Goal: Information Seeking & Learning: Learn about a topic

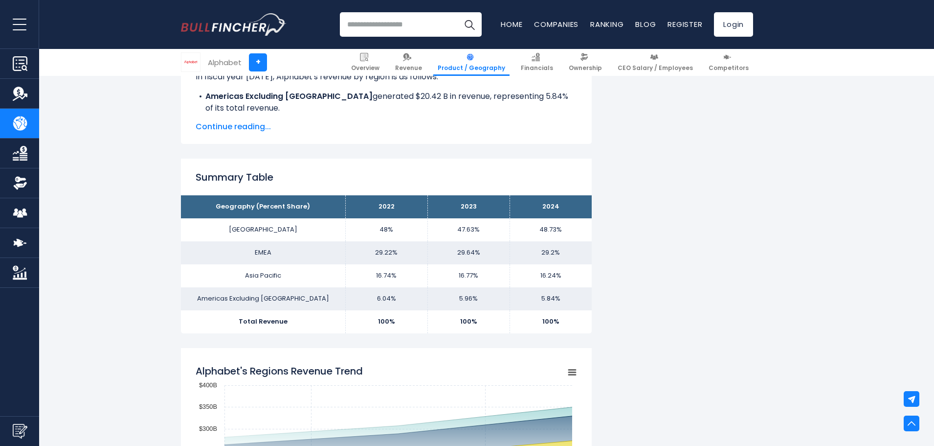
scroll to position [513, 0]
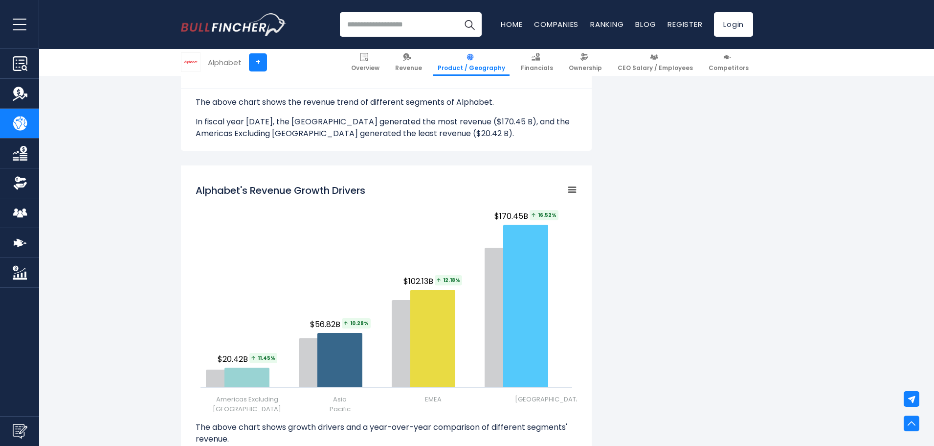
scroll to position [1027, 0]
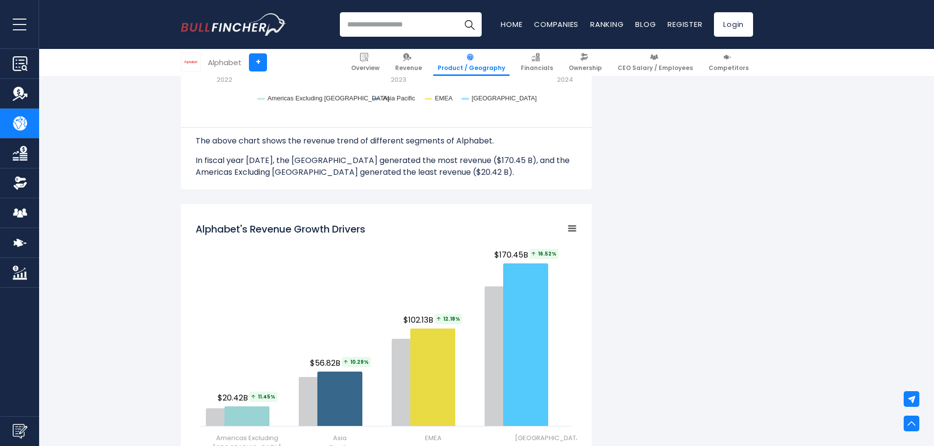
click at [620, 285] on div "Alphabet's Revenue by Region In fiscal year 2024, Alphabet's revenue by geograp…" at bounding box center [467, 173] width 572 height 1963
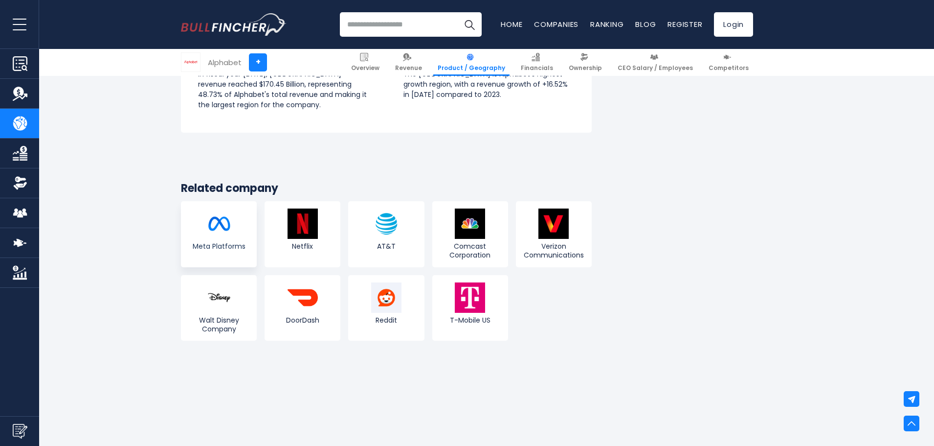
scroll to position [1810, 0]
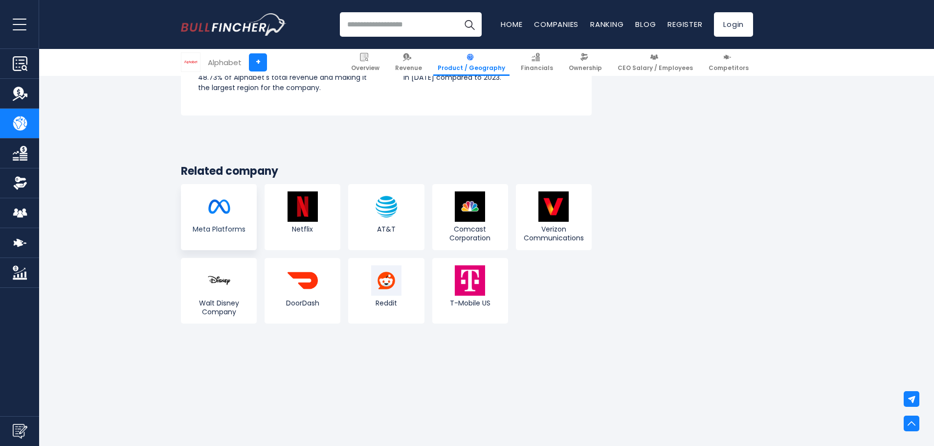
click at [232, 208] on img at bounding box center [219, 206] width 30 height 30
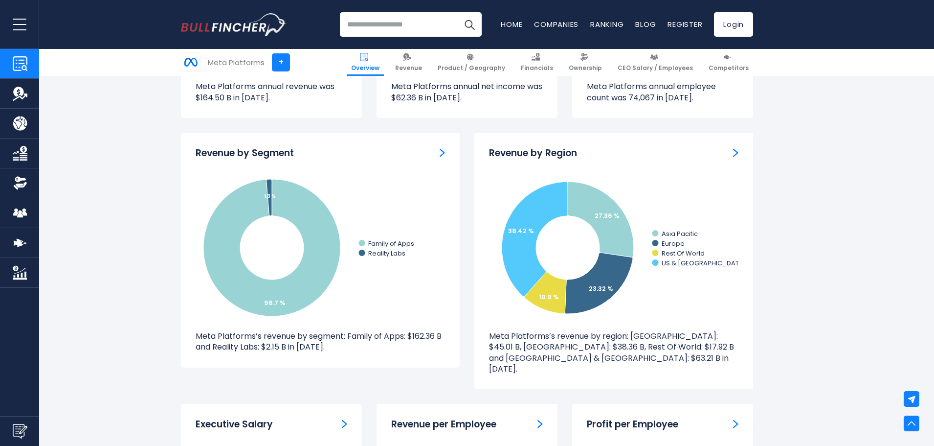
scroll to position [831, 0]
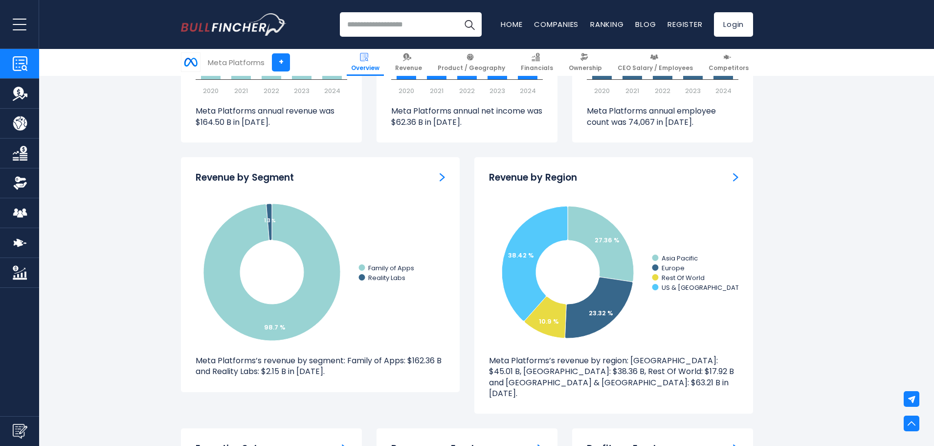
click at [735, 178] on img "Revenue by Region" at bounding box center [735, 177] width 5 height 9
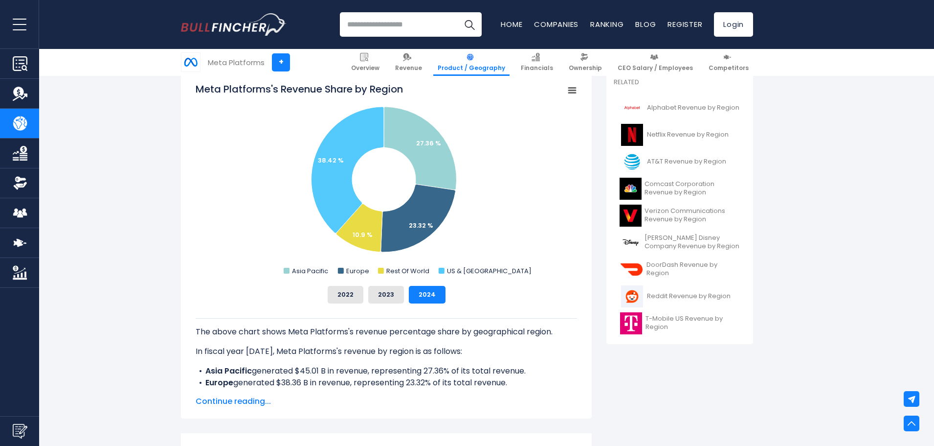
scroll to position [245, 0]
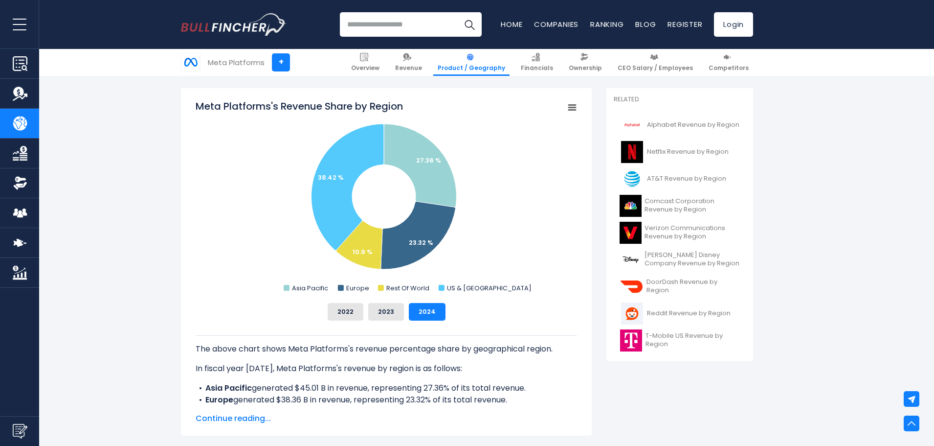
click at [227, 416] on span "Continue reading..." at bounding box center [386, 418] width 381 height 12
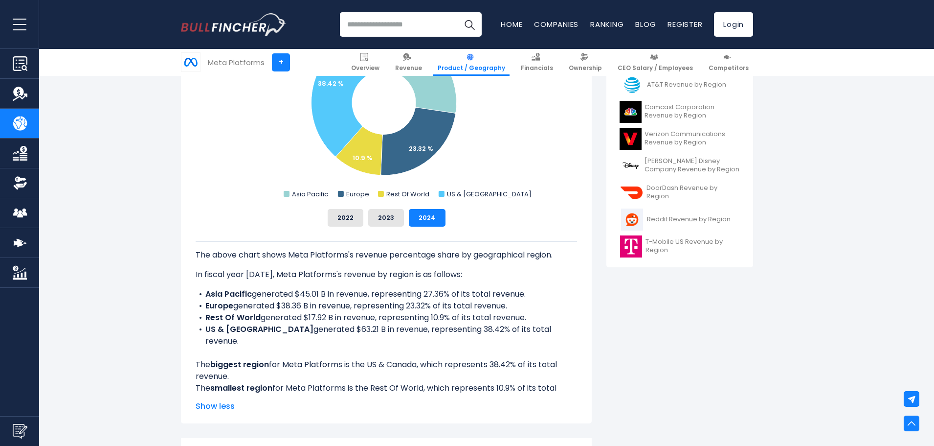
scroll to position [342, 0]
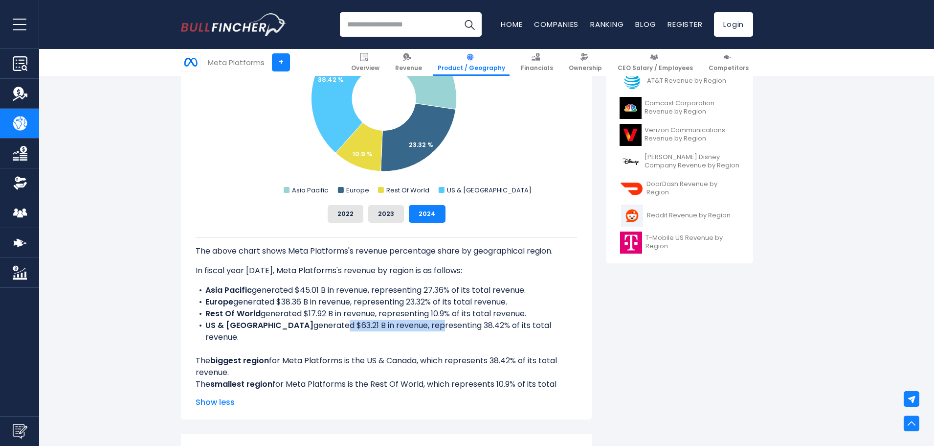
drag, startPoint x: 291, startPoint y: 327, endPoint x: 388, endPoint y: 330, distance: 96.4
click at [388, 330] on li "US & Canada generated $63.21 B in revenue, representing 38.42% of its total rev…" at bounding box center [386, 330] width 381 height 23
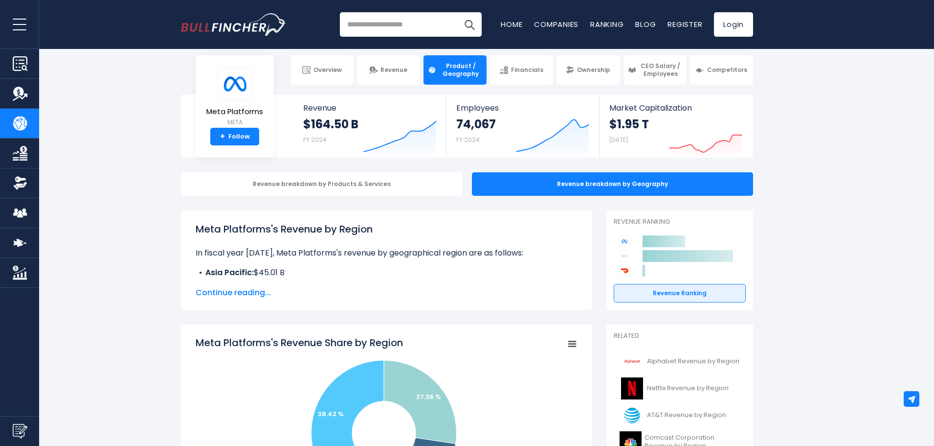
scroll to position [0, 0]
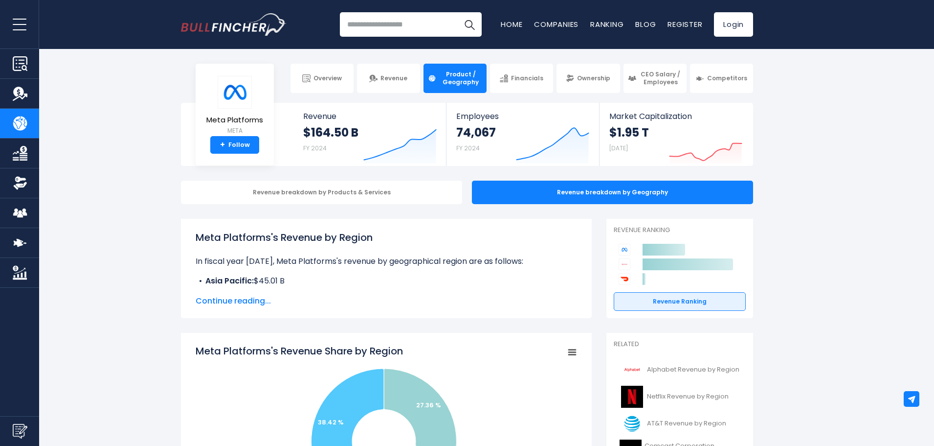
click at [230, 303] on span "Continue reading..." at bounding box center [386, 301] width 381 height 12
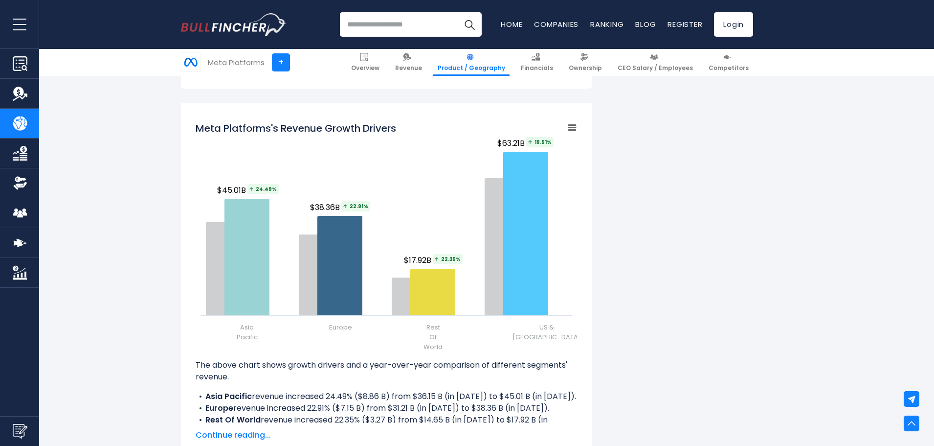
scroll to position [1272, 0]
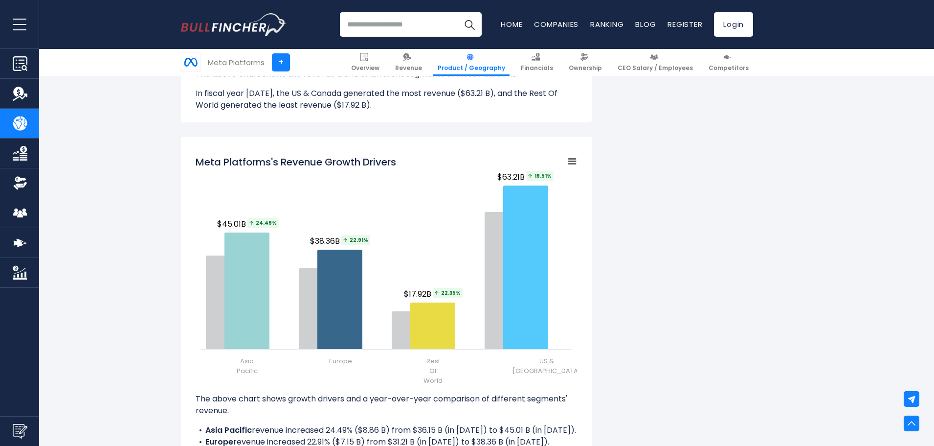
click at [679, 254] on div "Meta Platforms's Revenue by Region In fiscal year 2024, Meta Platforms's revenu…" at bounding box center [467, 14] width 572 height 2134
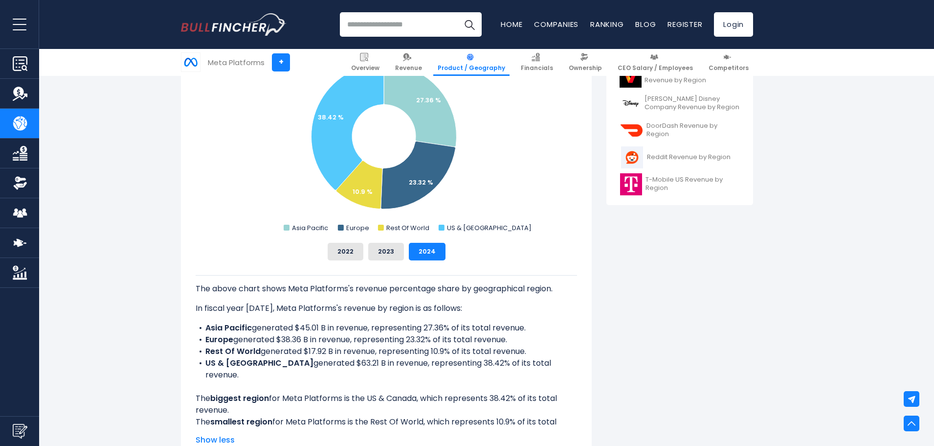
scroll to position [342, 0]
